Goal: Task Accomplishment & Management: Manage account settings

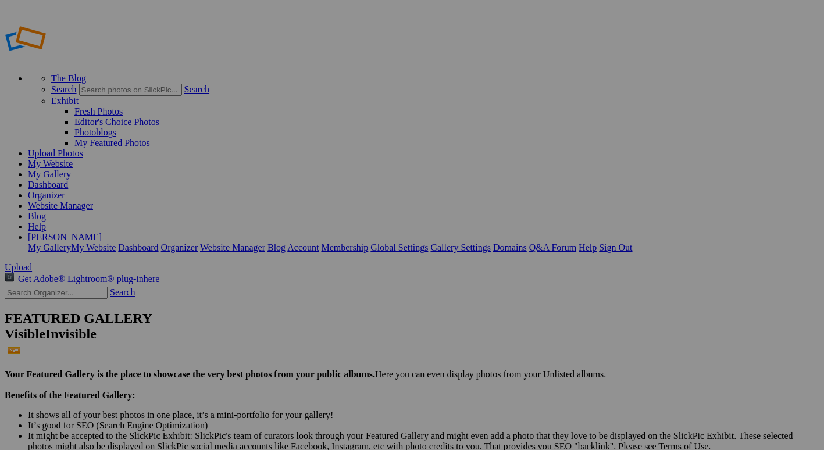
click at [32, 262] on span "Upload" at bounding box center [18, 267] width 27 height 10
type input "Album-2025-08-16-161"
click at [73, 159] on link "My Website" at bounding box center [50, 164] width 45 height 10
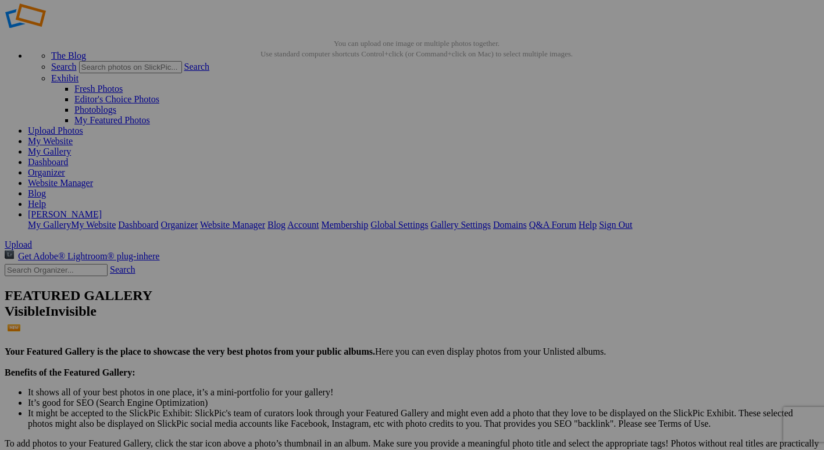
scroll to position [116, 0]
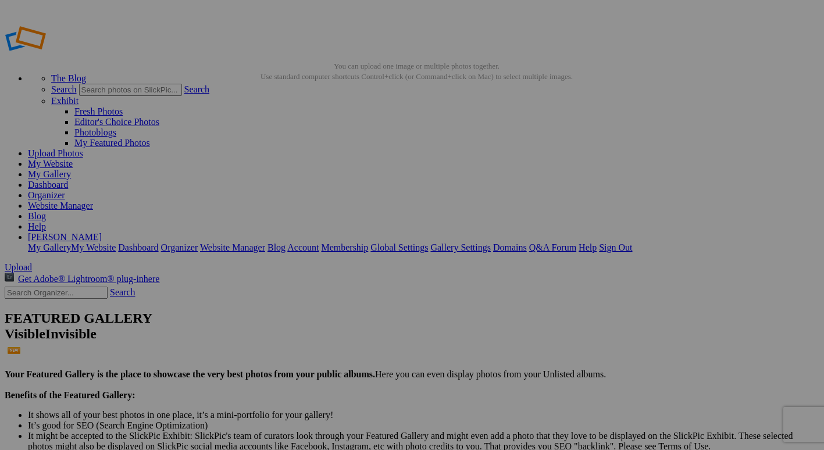
type input "Iconic Structures"
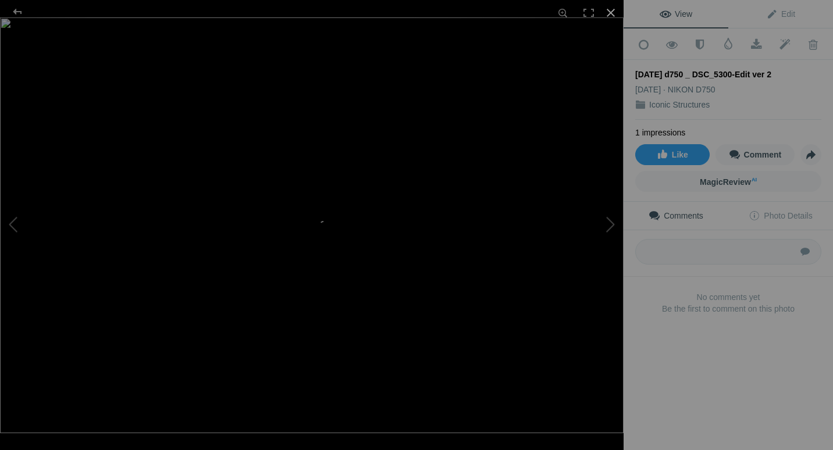
click at [618, 12] on div at bounding box center [611, 13] width 26 height 26
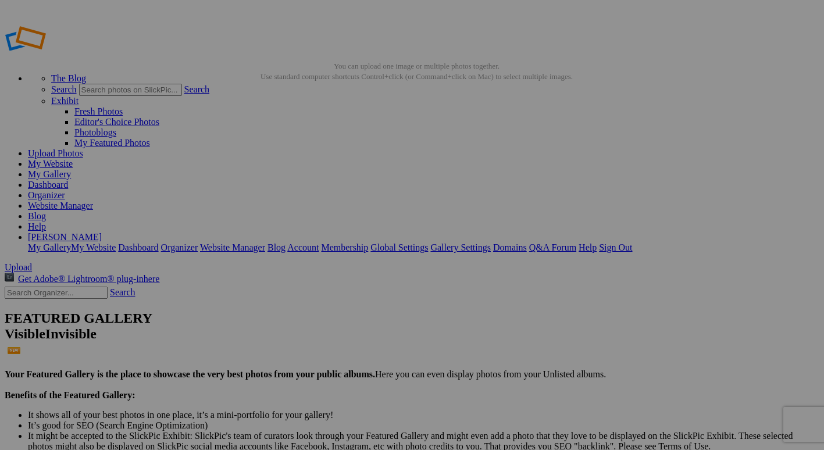
click at [73, 159] on link "My Website" at bounding box center [50, 164] width 45 height 10
drag, startPoint x: 300, startPoint y: 199, endPoint x: 225, endPoint y: 179, distance: 77.7
type input "Iconic Structures"
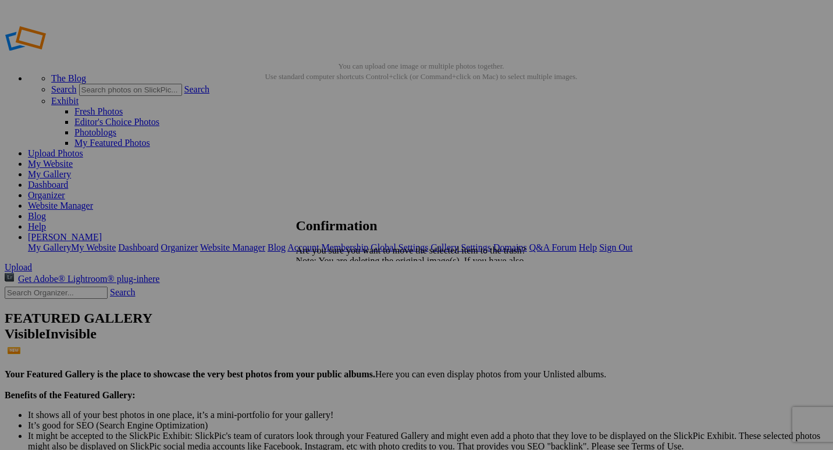
click at [335, 303] on span "Yes" at bounding box center [328, 302] width 13 height 10
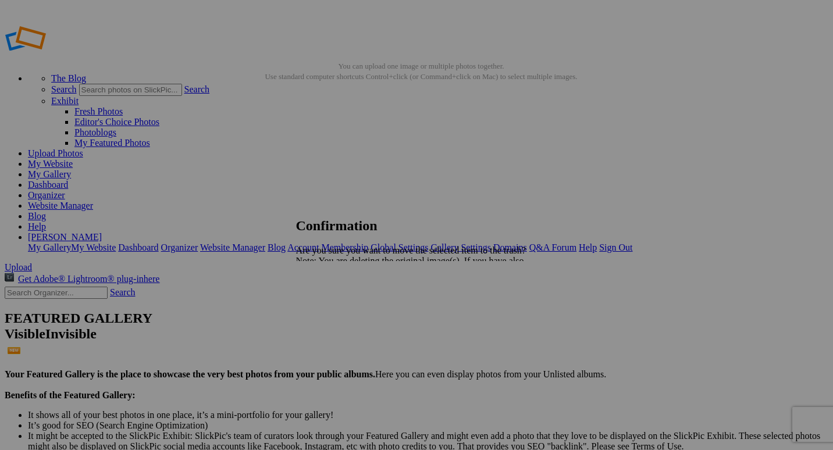
click at [335, 300] on span "Yes" at bounding box center [328, 302] width 13 height 10
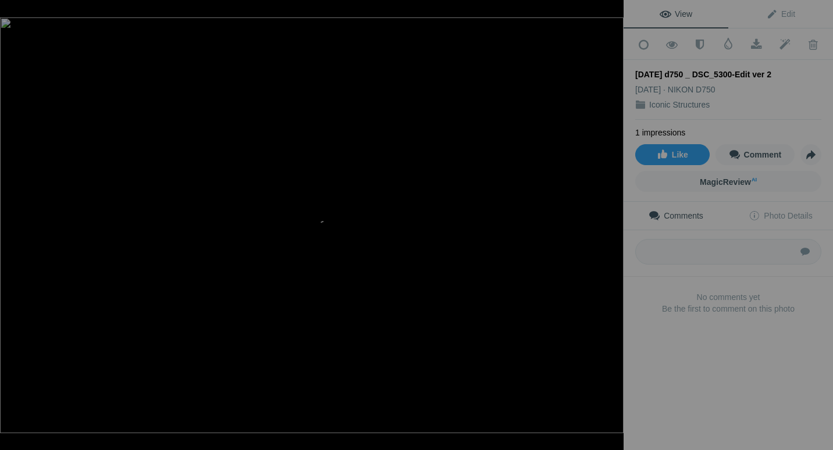
click at [612, 14] on div at bounding box center [611, 13] width 26 height 26
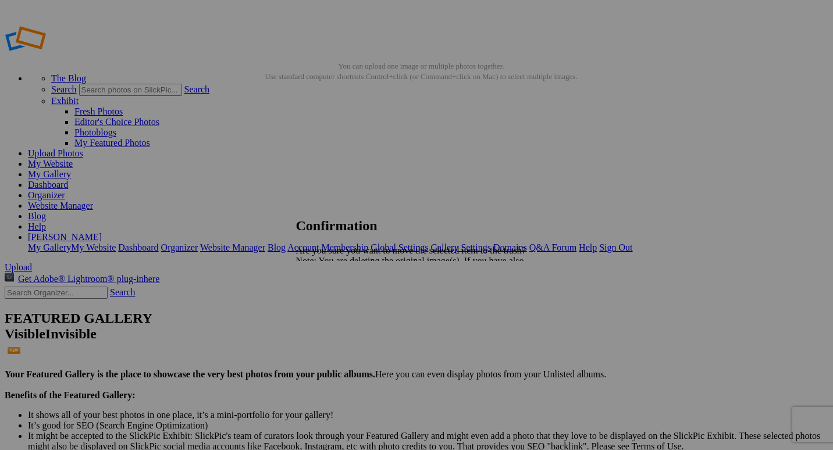
click at [335, 303] on span "Yes" at bounding box center [328, 302] width 13 height 10
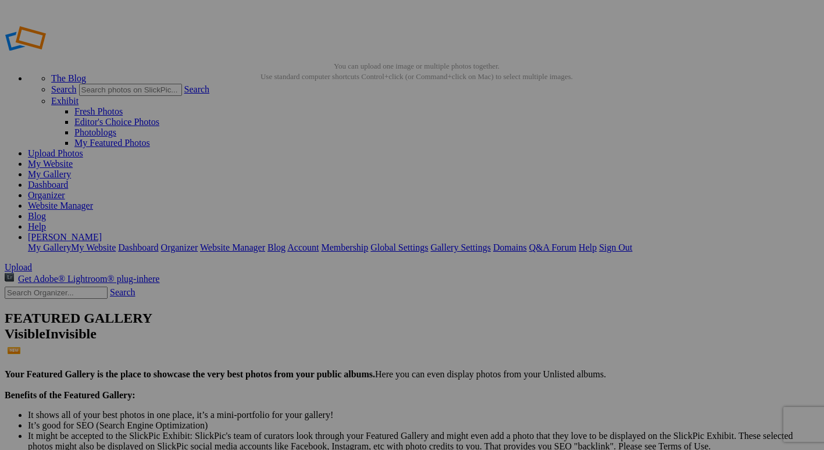
type input "Iconic Structures"
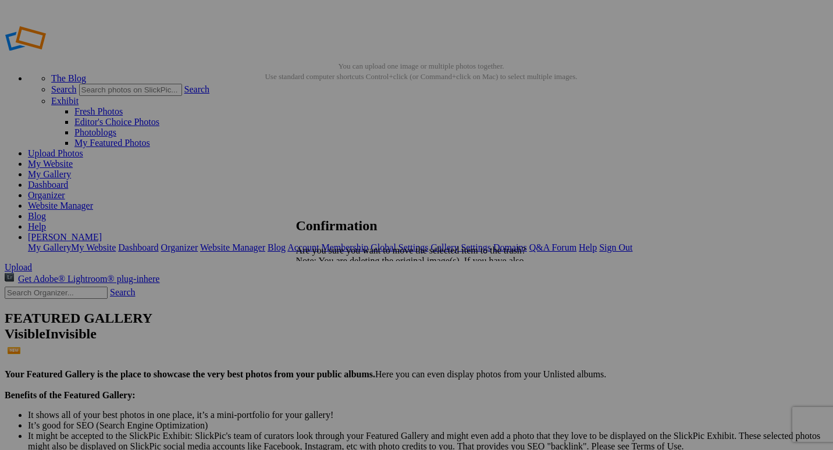
click at [335, 302] on span "Yes" at bounding box center [328, 302] width 13 height 10
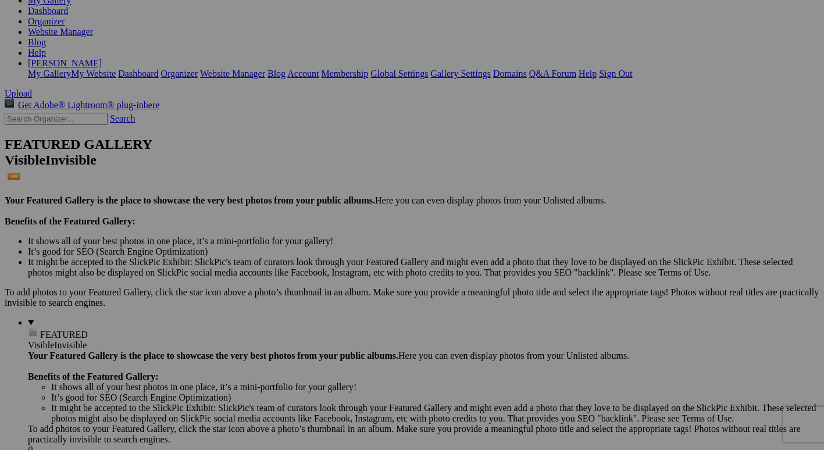
scroll to position [174, 0]
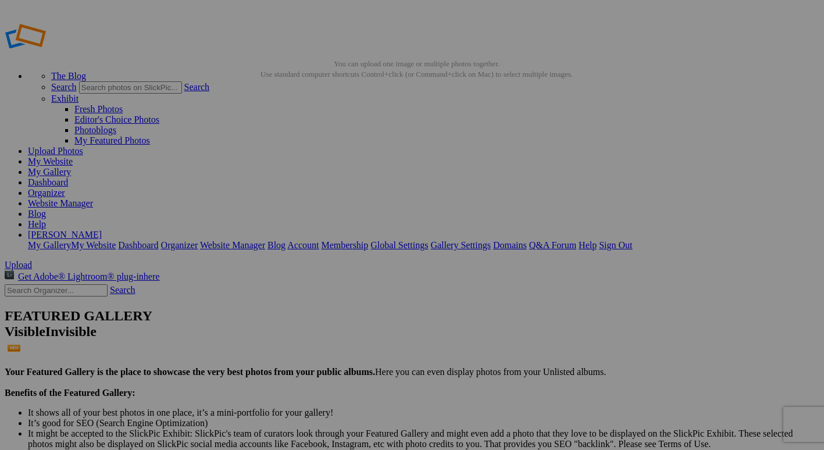
scroll to position [0, 0]
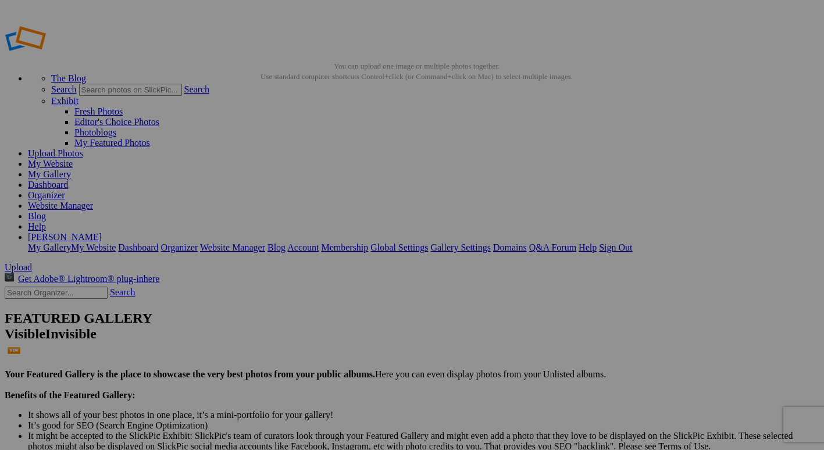
type input "Iconic Structures"
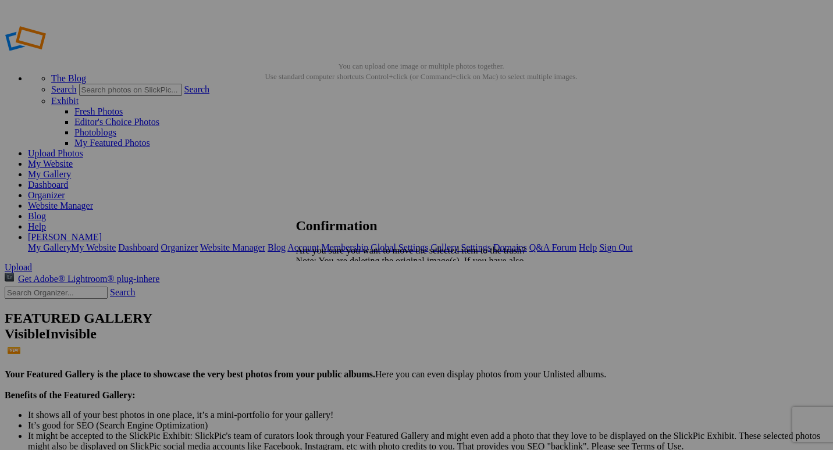
click at [335, 305] on link "Yes" at bounding box center [328, 302] width 13 height 10
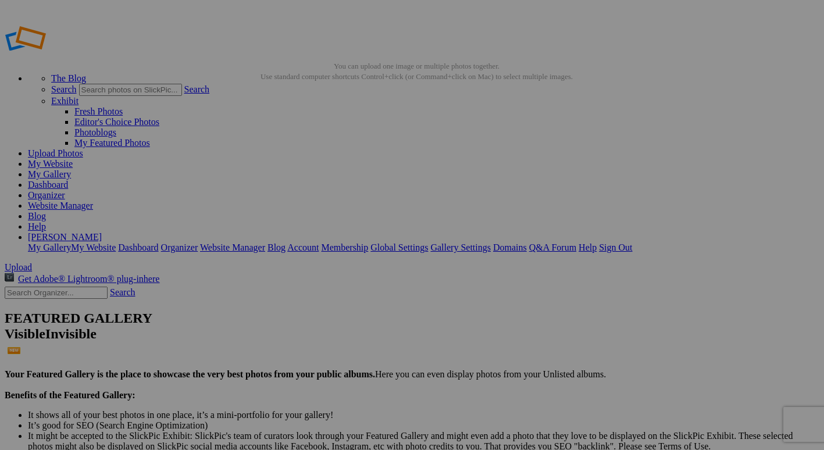
click at [73, 159] on link "My Website" at bounding box center [50, 164] width 45 height 10
